Goal: Task Accomplishment & Management: Manage account settings

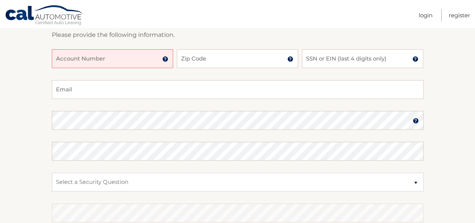
scroll to position [113, 0]
click at [110, 60] on input "Account Number" at bounding box center [112, 57] width 121 height 19
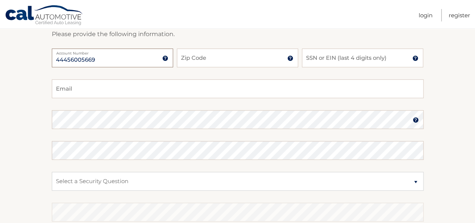
type input "44456005669"
click at [220, 59] on input "Zip Code" at bounding box center [237, 57] width 121 height 19
type input "33021"
type input "juliana@lafeterie.com"
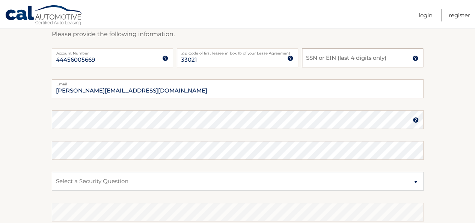
click at [329, 61] on input "SSN or EIN (last 4 digits only)" at bounding box center [362, 57] width 121 height 19
drag, startPoint x: 337, startPoint y: 60, endPoint x: 282, endPoint y: 59, distance: 55.6
click at [282, 59] on div "44456005669 Account Number 11 digit account number provided on your coupon book…" at bounding box center [238, 63] width 372 height 31
type input "1901"
click at [127, 182] on select "Select a Security Question What was the name of your elementary school? What is…" at bounding box center [238, 181] width 372 height 19
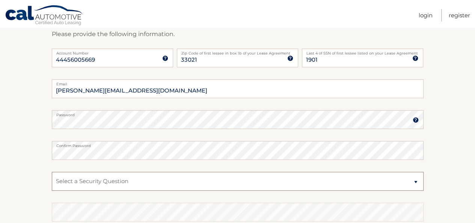
select select "4"
click at [52, 172] on select "Select a Security Question What was the name of your elementary school? What is…" at bounding box center [238, 181] width 372 height 19
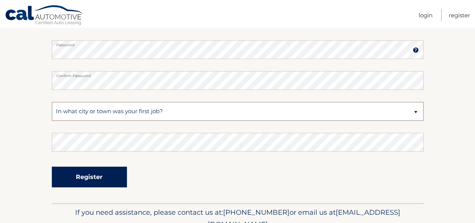
scroll to position [188, 0]
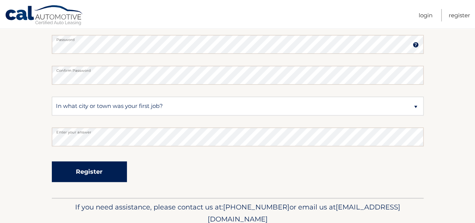
click at [92, 168] on button "Register" at bounding box center [89, 171] width 75 height 21
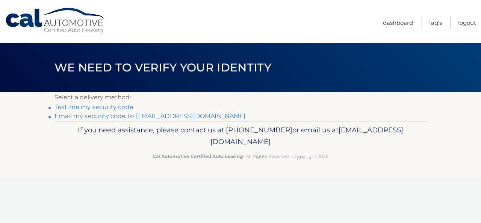
click at [106, 107] on link "Text me my security code" at bounding box center [93, 106] width 79 height 7
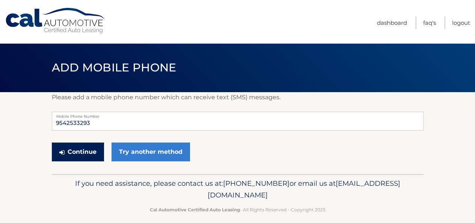
click at [83, 154] on button "Continue" at bounding box center [78, 151] width 52 height 19
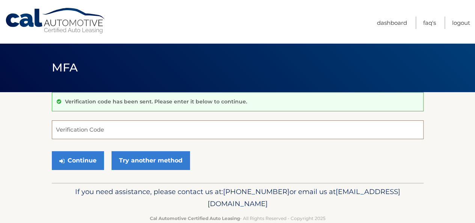
click at [107, 130] on input "Verification Code" at bounding box center [238, 129] width 372 height 19
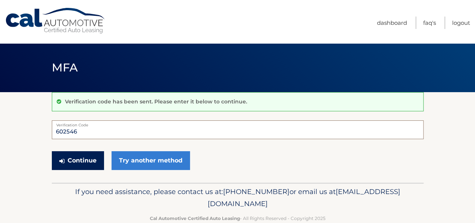
type input "602546"
click at [81, 160] on button "Continue" at bounding box center [78, 160] width 52 height 19
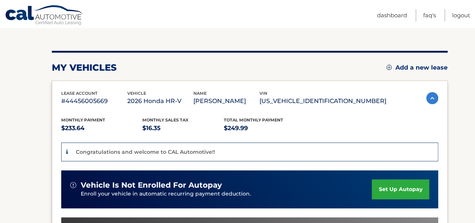
scroll to position [113, 0]
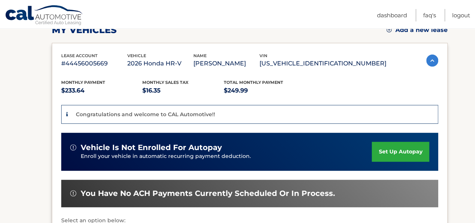
click at [401, 150] on link "set up autopay" at bounding box center [400, 152] width 57 height 20
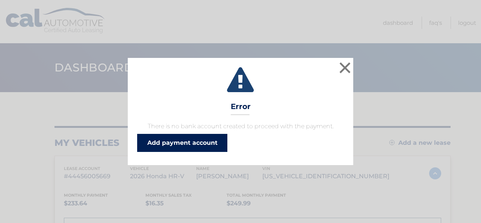
click at [184, 142] on link "Add payment account" at bounding box center [182, 143] width 90 height 18
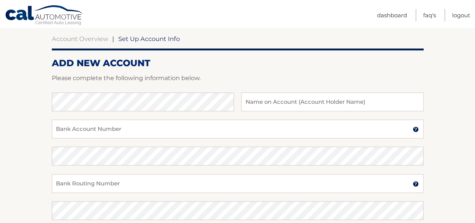
scroll to position [75, 0]
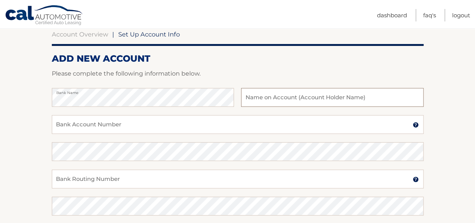
click at [288, 98] on input "text" at bounding box center [332, 97] width 182 height 19
click at [267, 97] on input "[PERSON_NAME][DEMOGRAPHIC_DATA]" at bounding box center [332, 97] width 182 height 19
type input "[PERSON_NAME]"
click at [121, 125] on input "Bank Account Number" at bounding box center [238, 124] width 372 height 19
paste input "8823110864"
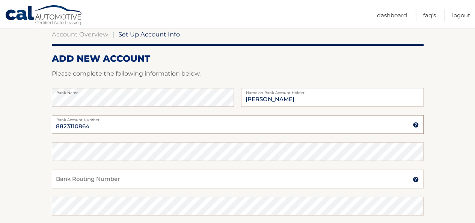
type input "8823110864"
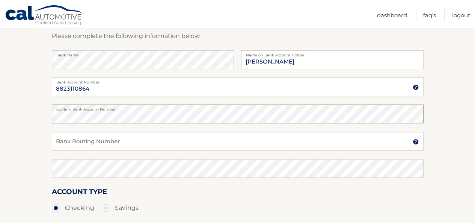
scroll to position [150, 0]
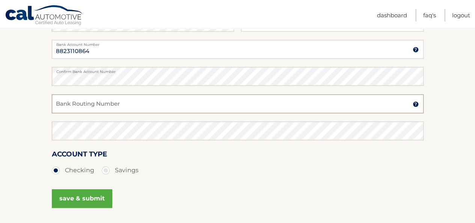
click at [92, 104] on input "Bank Routing Number" at bounding box center [238, 103] width 372 height 19
paste input "063107513"
type input "063107513"
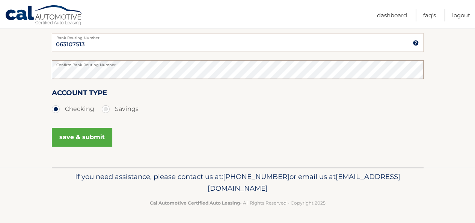
scroll to position [213, 0]
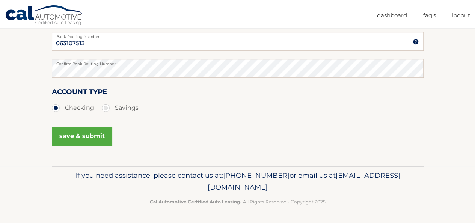
click at [80, 134] on button "save & submit" at bounding box center [82, 136] width 60 height 19
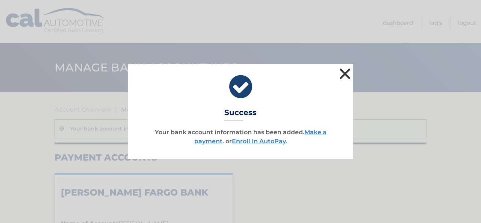
click at [346, 74] on button "×" at bounding box center [344, 73] width 15 height 15
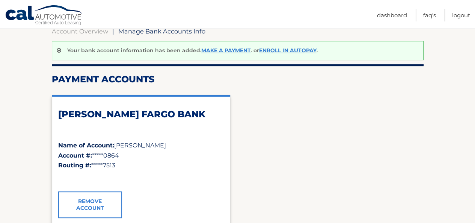
scroll to position [38, 0]
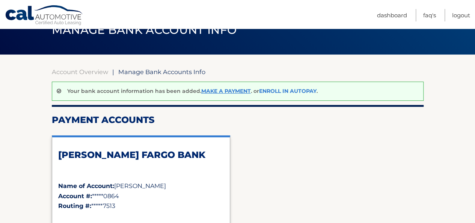
click at [288, 90] on link "Enroll In AutoPay" at bounding box center [287, 90] width 57 height 7
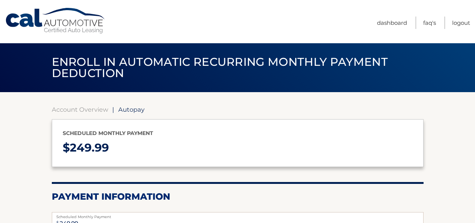
select select "M2ZhM2E5ZmQtODBhNC00NTUzLWI2NmItZjY2MjkyNTQwOWNk"
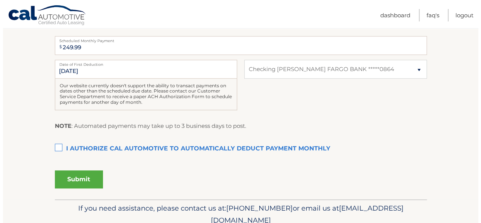
scroll to position [188, 0]
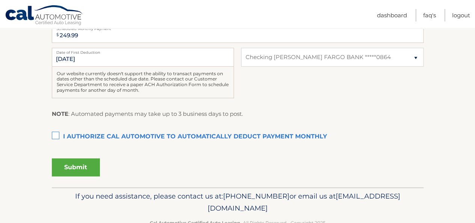
click at [56, 134] on label "I authorize cal automotive to automatically deduct payment monthly This checkbo…" at bounding box center [238, 136] width 372 height 15
click at [0, 0] on input "I authorize cal automotive to automatically deduct payment monthly This checkbo…" at bounding box center [0, 0] width 0 height 0
click at [77, 167] on button "Submit" at bounding box center [76, 167] width 48 height 18
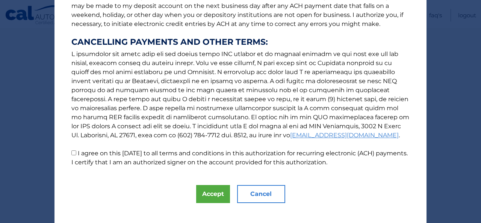
scroll to position [132, 0]
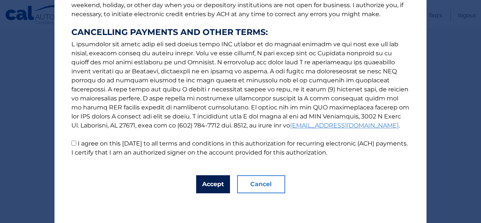
click at [205, 187] on button "Accept" at bounding box center [213, 184] width 34 height 18
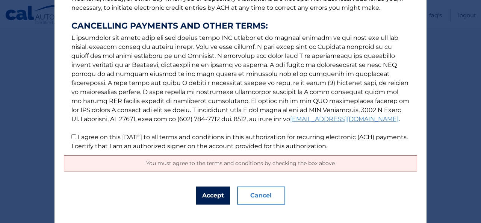
scroll to position [149, 0]
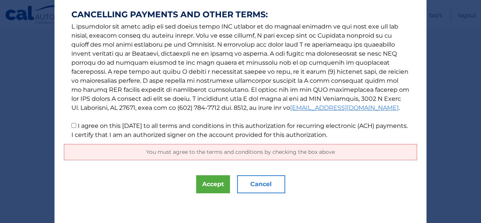
click at [71, 127] on input "I agree on this [DATE] to all terms and conditions in this authorization for re…" at bounding box center [73, 125] width 5 height 5
checkbox input "true"
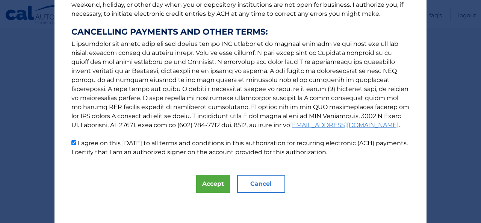
scroll to position [132, 0]
click at [208, 185] on button "Accept" at bounding box center [213, 184] width 34 height 18
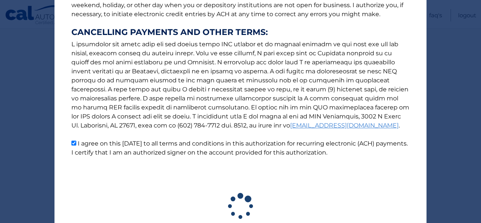
scroll to position [187, 0]
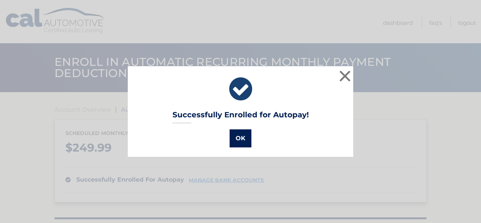
click at [241, 138] on button "OK" at bounding box center [240, 138] width 22 height 18
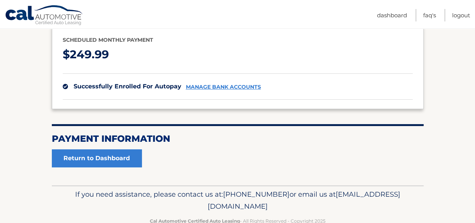
scroll to position [112, 0]
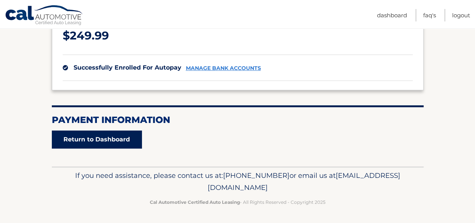
click at [88, 138] on link "Return to Dashboard" at bounding box center [97, 139] width 90 height 18
